Goal: Find specific page/section: Find specific page/section

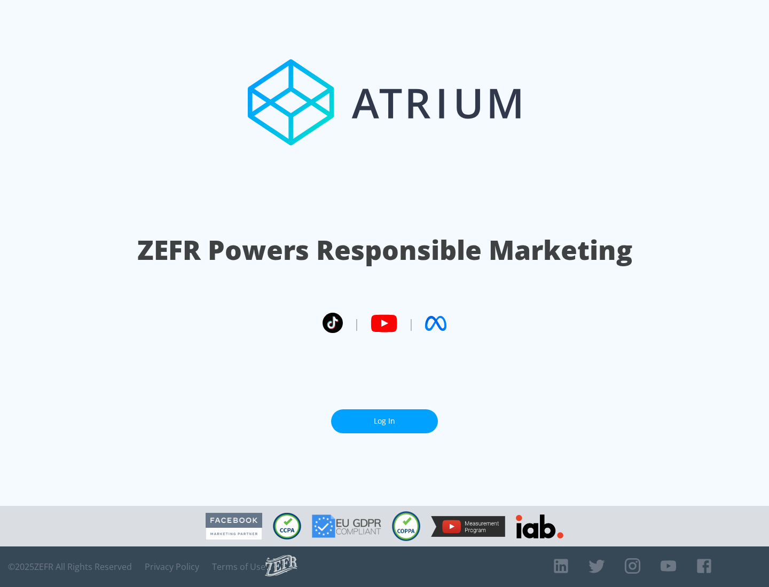
click at [384, 421] on link "Log In" at bounding box center [384, 421] width 107 height 24
